Goal: Transaction & Acquisition: Book appointment/travel/reservation

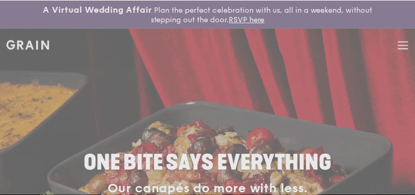
scroll to position [11, 0]
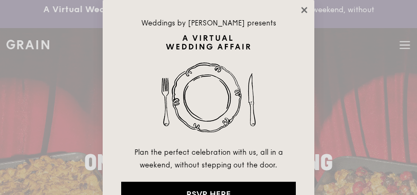
click at [302, 12] on icon at bounding box center [304, 10] width 6 height 6
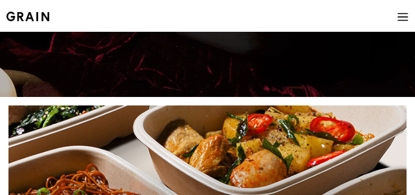
scroll to position [318, 0]
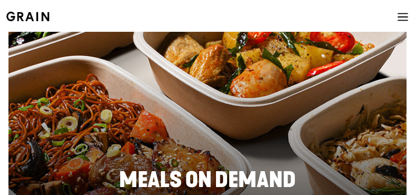
click at [404, 19] on icon at bounding box center [403, 17] width 12 height 12
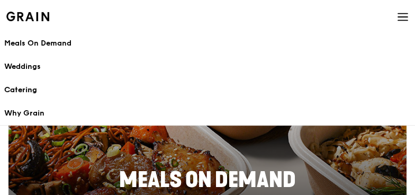
click at [34, 86] on div "Catering" at bounding box center [207, 90] width 406 height 11
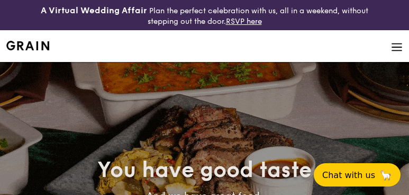
select select
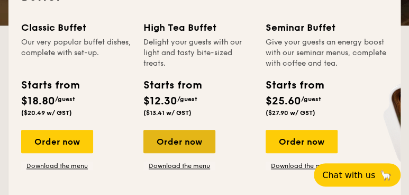
scroll to position [318, 0]
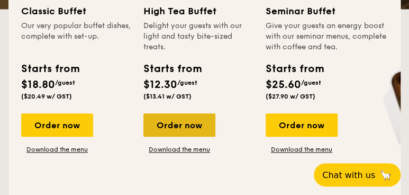
click at [166, 130] on div "Order now" at bounding box center [179, 124] width 72 height 23
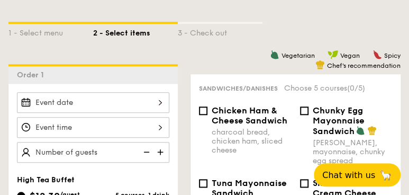
scroll to position [318, 0]
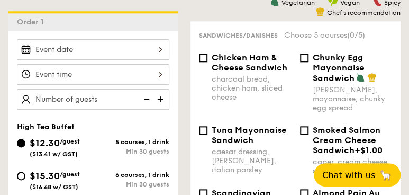
click at [137, 47] on div at bounding box center [93, 49] width 152 height 21
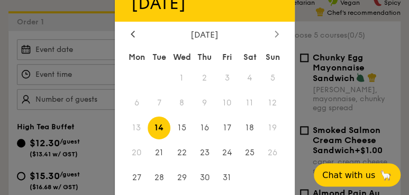
click at [277, 30] on div at bounding box center [277, 35] width 10 height 10
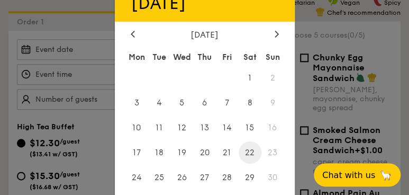
click at [252, 157] on span "22" at bounding box center [250, 152] width 23 height 23
click at [251, 152] on span "22" at bounding box center [250, 152] width 23 height 23
click at [72, 76] on div at bounding box center [204, 97] width 409 height 195
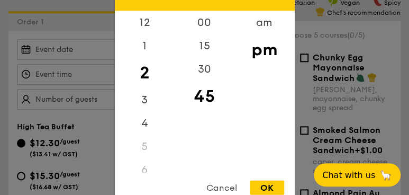
click at [167, 67] on div "12 1 2 3 4 5 6 7 8 9 10 11 00 15 30 45 am pm Cancel OK" at bounding box center [93, 74] width 152 height 21
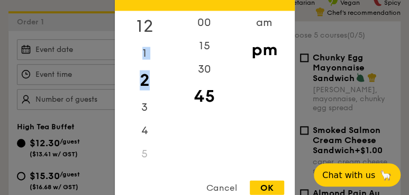
drag, startPoint x: 151, startPoint y: 67, endPoint x: 147, endPoint y: 19, distance: 48.4
click at [147, 19] on div "12 1 2 3 4 5 6 7 8 9 10 11" at bounding box center [145, 91] width 60 height 161
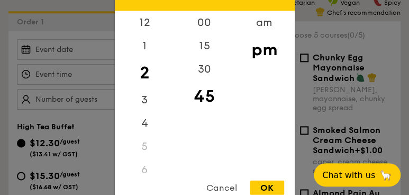
click at [144, 170] on div "6" at bounding box center [145, 169] width 60 height 23
click at [142, 100] on div "3" at bounding box center [145, 103] width 60 height 31
click at [145, 119] on div "4" at bounding box center [145, 127] width 60 height 31
click at [268, 188] on div "OK" at bounding box center [267, 187] width 34 height 14
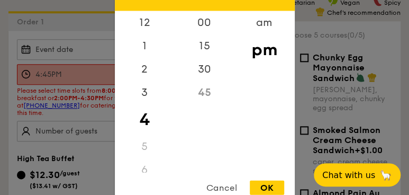
click at [81, 73] on div "4:45PM 12 1 2 3 4 5 6 7 8 9 10 11 00 15 30 45 am pm Cancel OK" at bounding box center [93, 74] width 152 height 21
click at [144, 68] on div "2" at bounding box center [145, 73] width 60 height 31
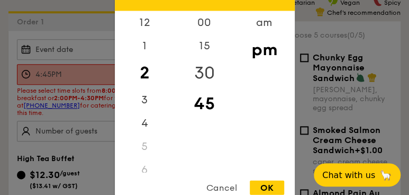
click at [202, 75] on div "30" at bounding box center [205, 73] width 60 height 31
click at [140, 98] on div "3" at bounding box center [145, 103] width 60 height 31
click at [258, 179] on div "12 1 2 3 4 5 6 7 8 9 10 11 00 15 30 45 am pm Cancel OK" at bounding box center [205, 97] width 180 height 205
click at [261, 185] on div "OK" at bounding box center [267, 187] width 34 height 14
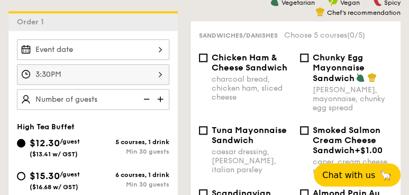
click at [160, 70] on div "3:30PM" at bounding box center [93, 74] width 152 height 21
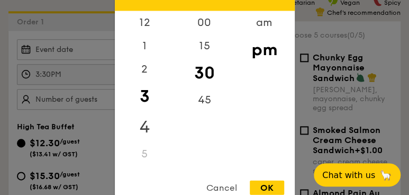
click at [142, 126] on div "4" at bounding box center [145, 127] width 60 height 31
click at [268, 184] on div "OK" at bounding box center [267, 187] width 34 height 14
type input "4:30PM"
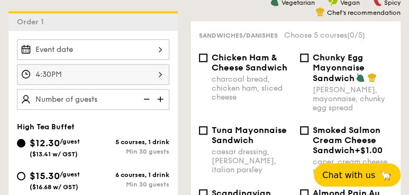
click at [165, 96] on img at bounding box center [161, 99] width 16 height 20
click at [164, 96] on img at bounding box center [161, 99] width 16 height 20
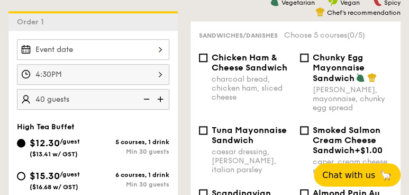
click at [165, 96] on img at bounding box center [161, 99] width 16 height 20
type input "50 guests"
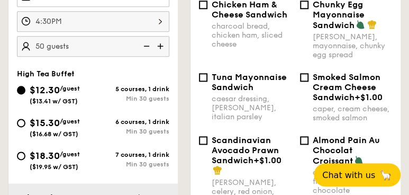
scroll to position [423, 0]
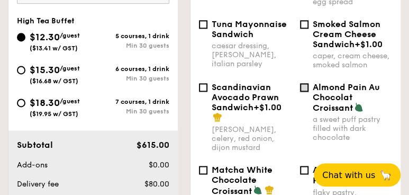
click at [302, 92] on input "Almond Pain Au Chocolat Croissant a sweet puff pastry filled with dark chocolate" at bounding box center [304, 87] width 8 height 8
checkbox input "true"
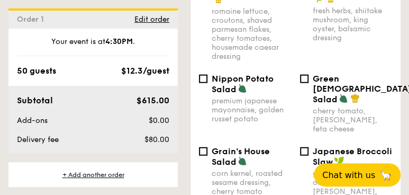
scroll to position [794, 0]
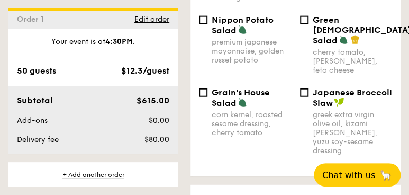
click at [220, 87] on span "Grain's House Salad" at bounding box center [241, 97] width 58 height 21
click at [207, 88] on input "Grain's House Salad corn kernel, roasted sesame dressing, cherry tomato" at bounding box center [203, 92] width 8 height 8
checkbox input "true"
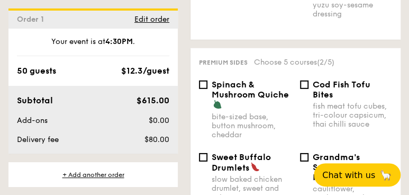
scroll to position [953, 0]
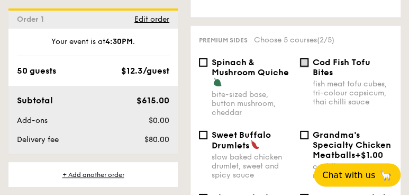
click at [304, 58] on input "Cod Fish Tofu Bites fish meat tofu cubes, tri-colour capsicum, thai chilli sauce" at bounding box center [304, 62] width 8 height 8
checkbox input "true"
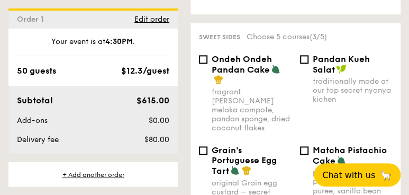
scroll to position [1641, 0]
